Goal: Find specific page/section: Find specific page/section

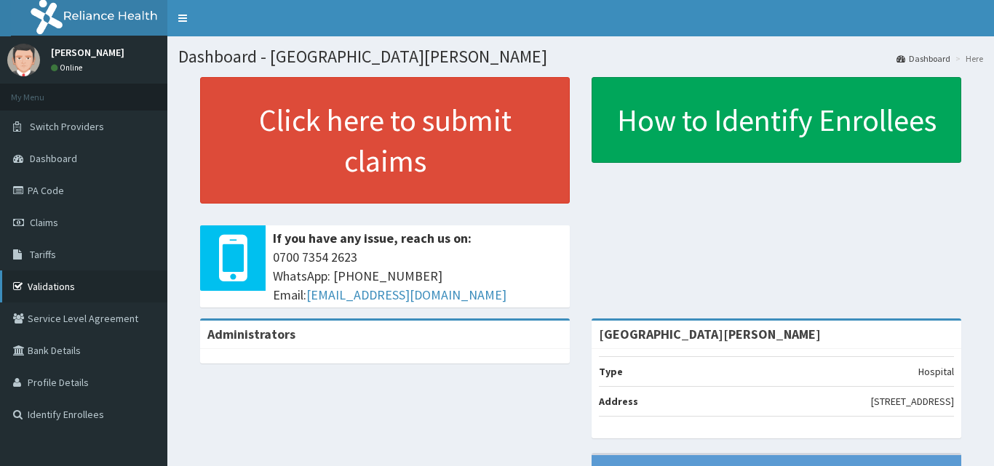
click at [88, 286] on link "Validations" at bounding box center [83, 287] width 167 height 32
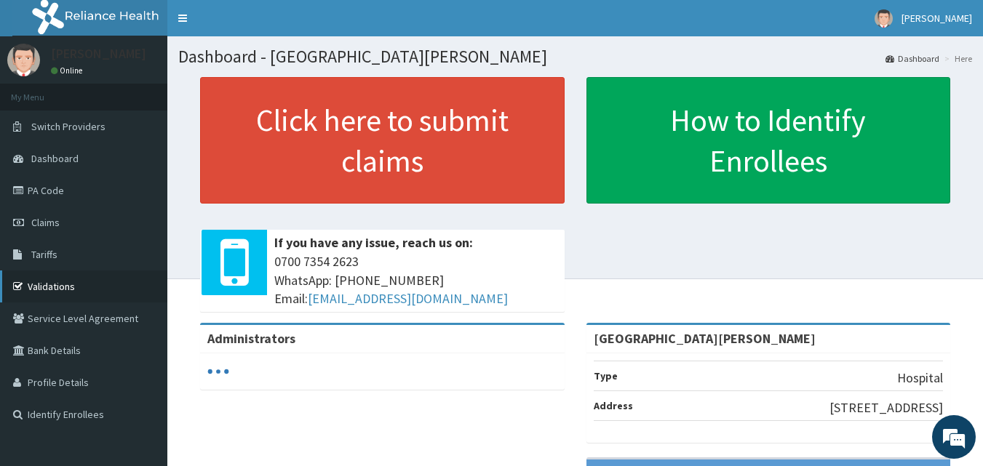
click at [92, 284] on link "Validations" at bounding box center [83, 287] width 167 height 32
